Goal: Information Seeking & Learning: Find contact information

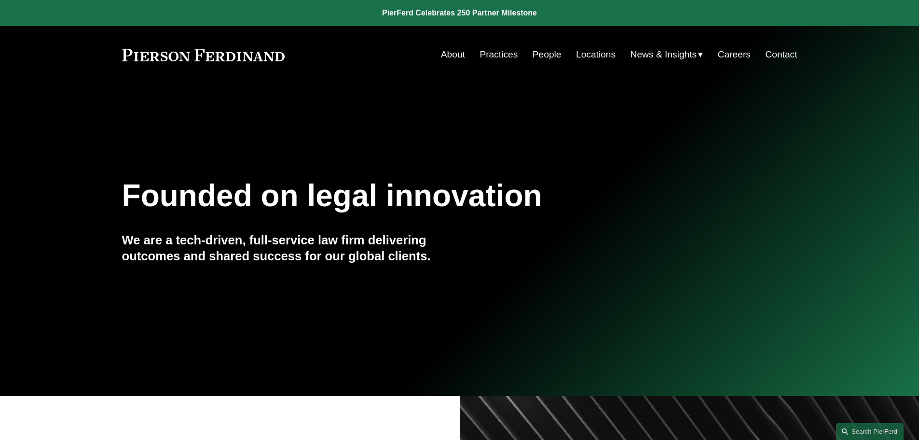
click at [554, 60] on link "People" at bounding box center [547, 54] width 29 height 18
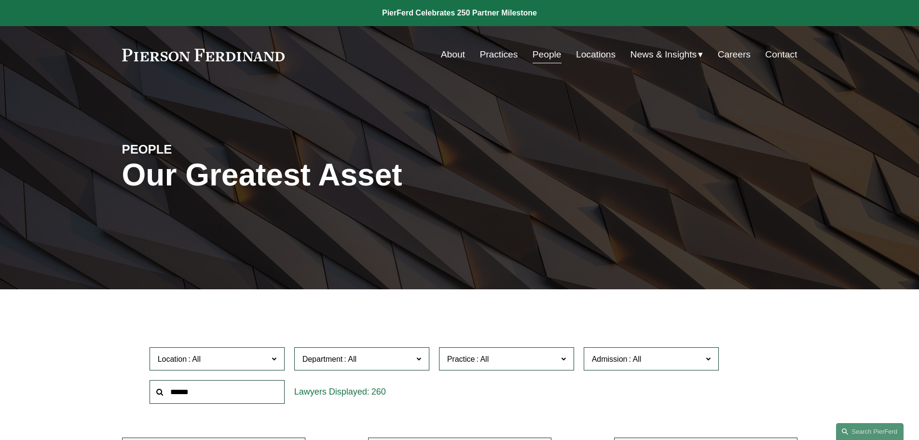
click at [628, 356] on span at bounding box center [634, 359] width 15 height 8
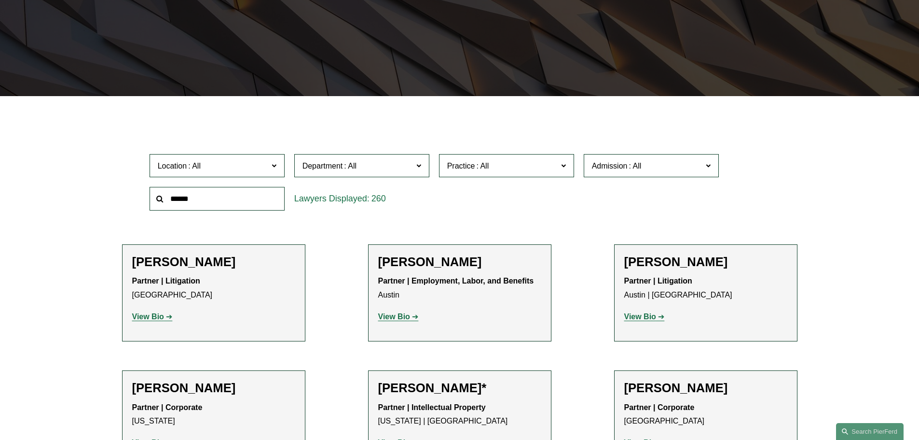
scroll to position [724, 0]
click at [0, 0] on link "[US_STATE]" at bounding box center [0, 0] width 0 height 0
click at [205, 200] on input "text" at bounding box center [217, 199] width 135 height 24
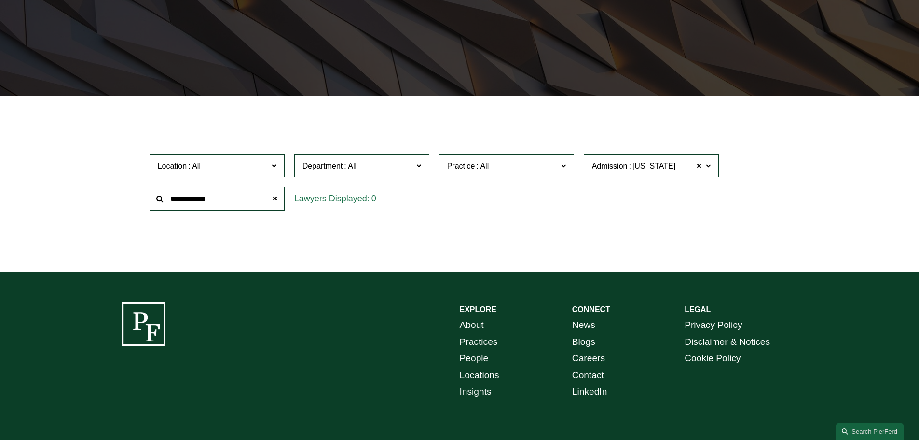
click at [190, 200] on input "**********" at bounding box center [217, 199] width 135 height 24
type input "**********"
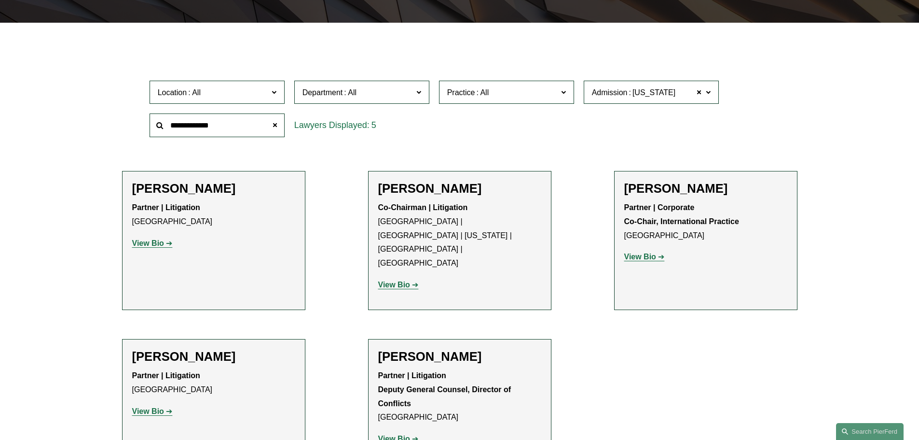
scroll to position [290, 0]
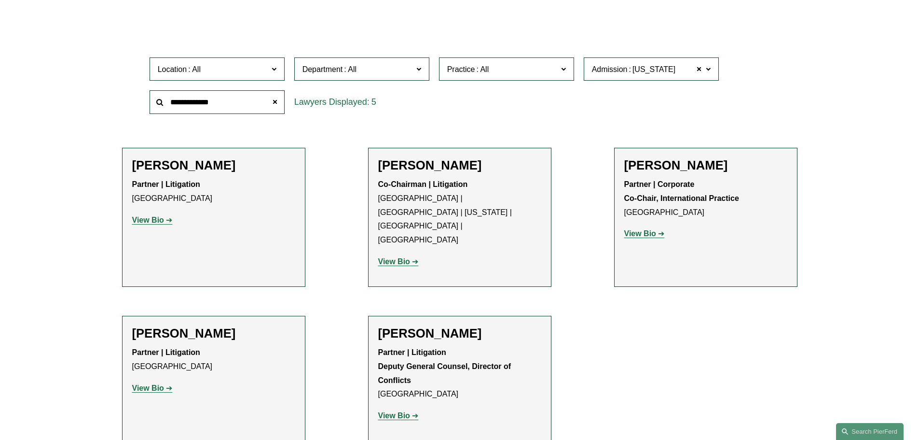
click at [406, 411] on strong "View Bio" at bounding box center [394, 415] width 32 height 8
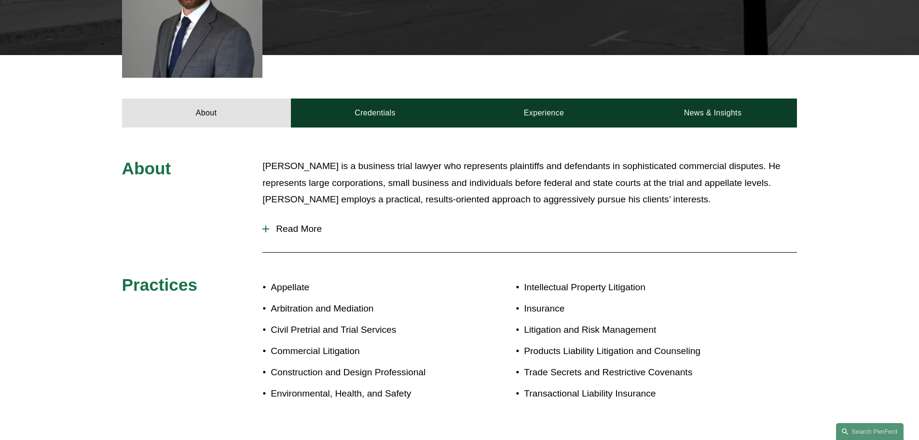
scroll to position [386, 0]
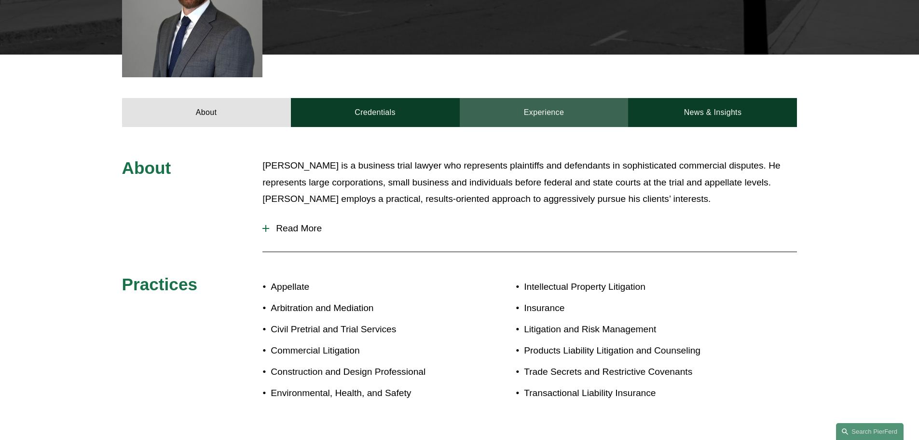
click at [546, 103] on link "Experience" at bounding box center [544, 112] width 169 height 29
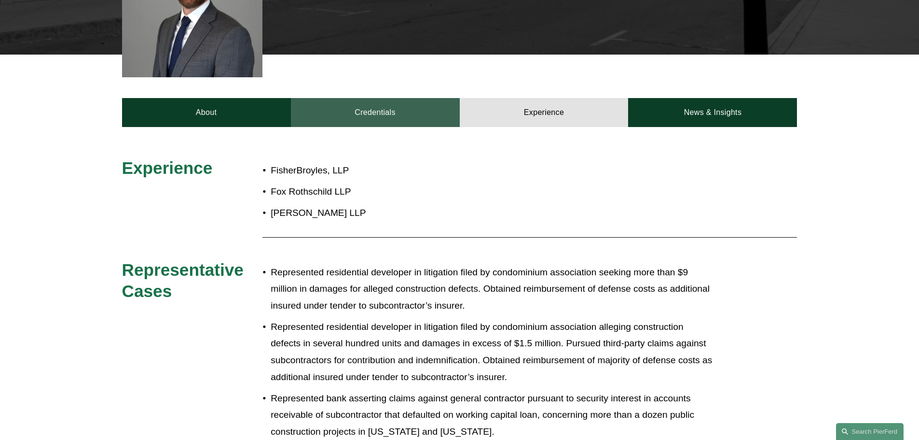
click at [390, 105] on link "Credentials" at bounding box center [375, 112] width 169 height 29
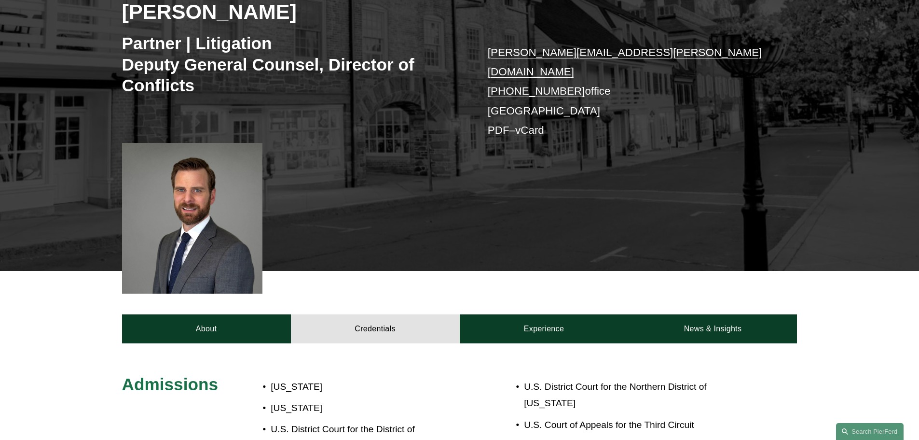
scroll to position [145, 0]
